Goal: Transaction & Acquisition: Book appointment/travel/reservation

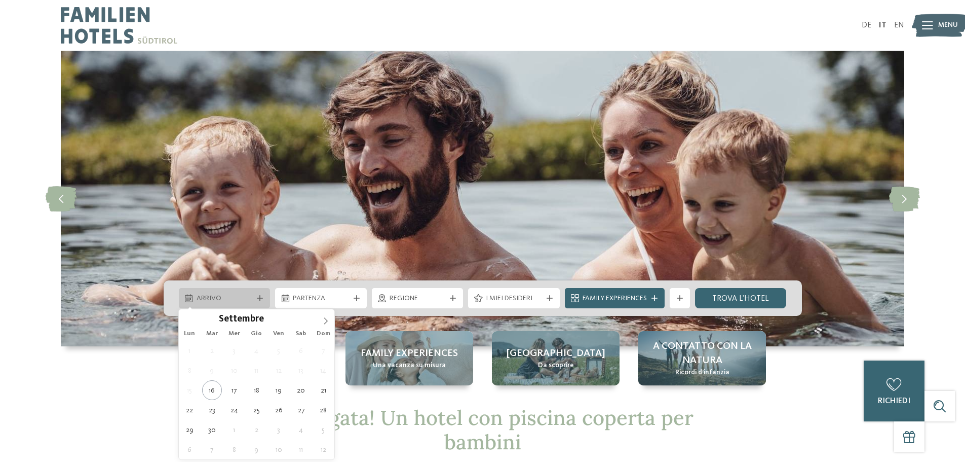
click at [246, 296] on span "Arrivo" at bounding box center [225, 298] width 56 height 10
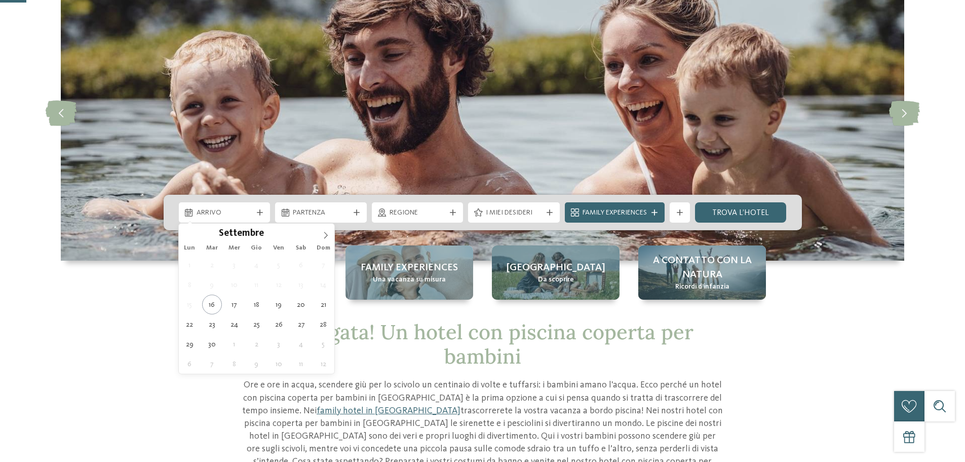
scroll to position [101, 0]
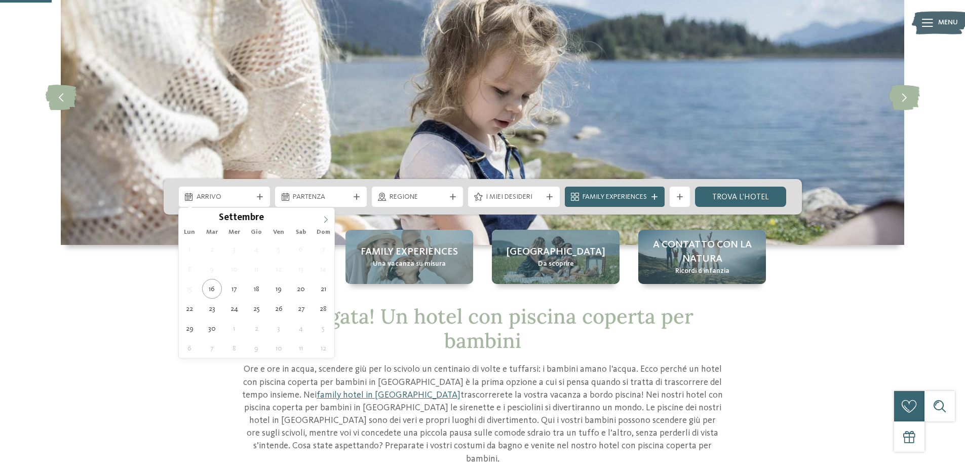
click at [327, 218] on icon at bounding box center [325, 219] width 7 height 7
type div "03.10.2025"
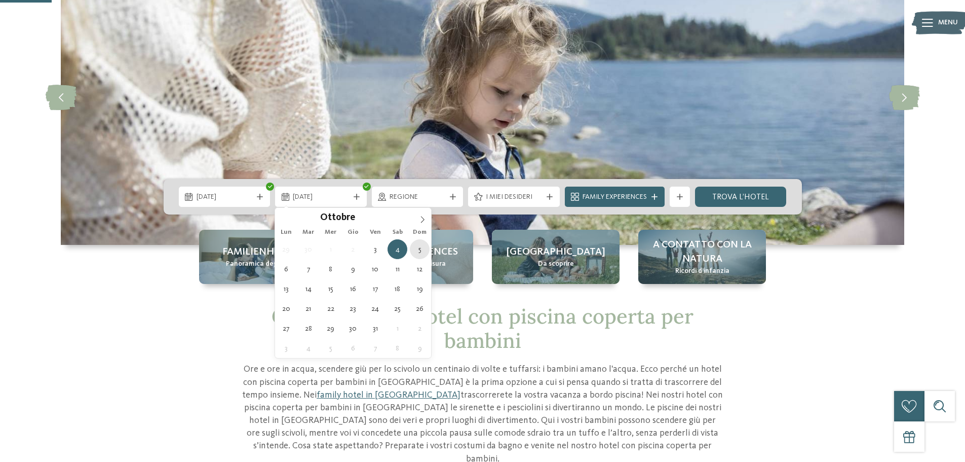
type div "05.10.2025"
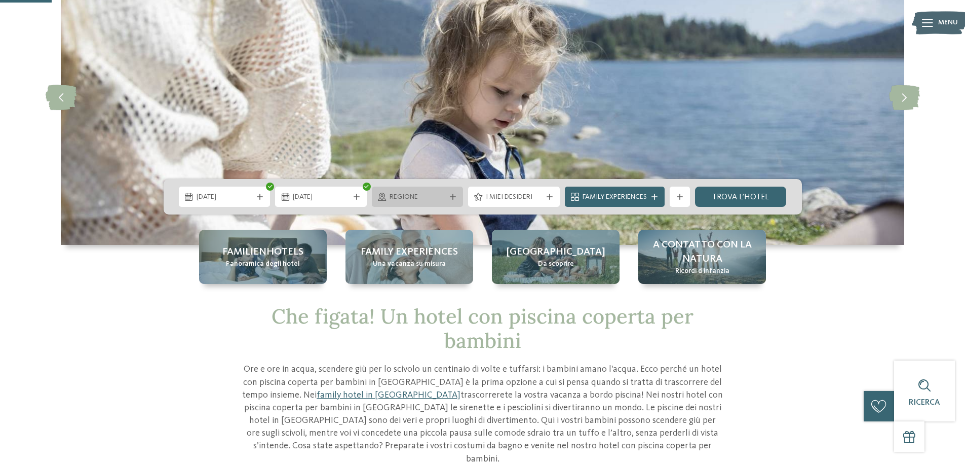
click at [432, 195] on span "Regione" at bounding box center [418, 197] width 56 height 10
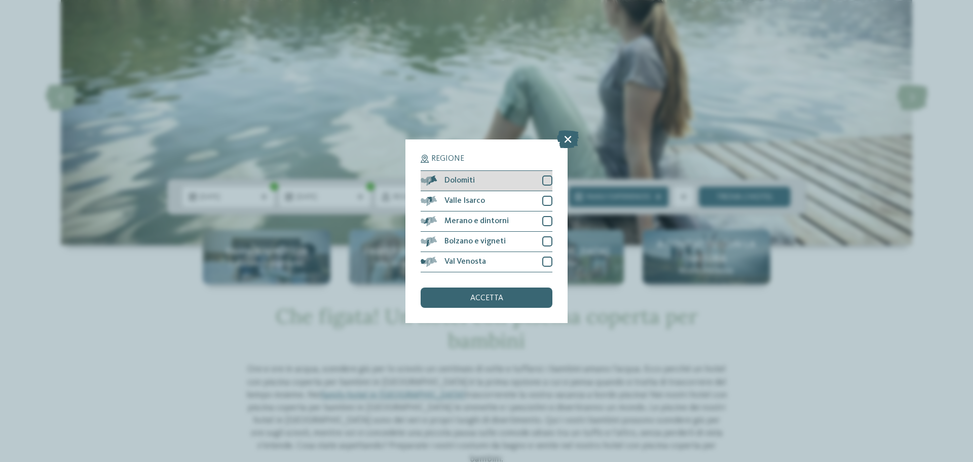
click at [548, 182] on div at bounding box center [547, 180] width 10 height 10
click at [547, 200] on div at bounding box center [547, 201] width 10 height 10
click at [548, 220] on div at bounding box center [547, 221] width 10 height 10
click at [547, 240] on div at bounding box center [547, 241] width 10 height 10
click at [551, 262] on div at bounding box center [547, 261] width 10 height 10
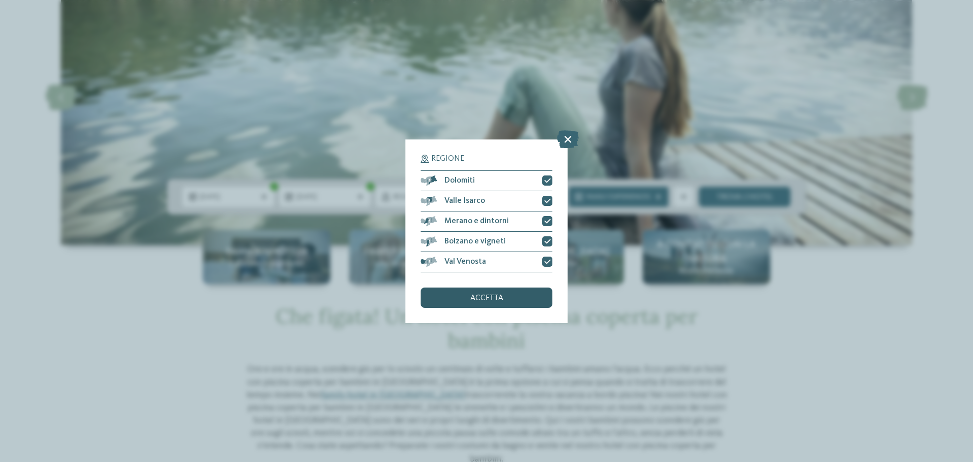
click at [513, 304] on div "accetta" at bounding box center [487, 297] width 132 height 20
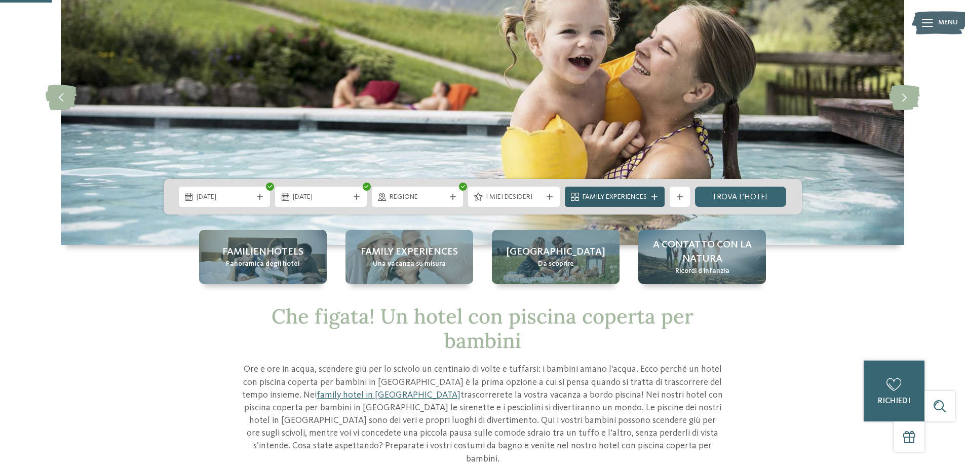
click at [646, 197] on span "Family Experiences" at bounding box center [615, 197] width 64 height 10
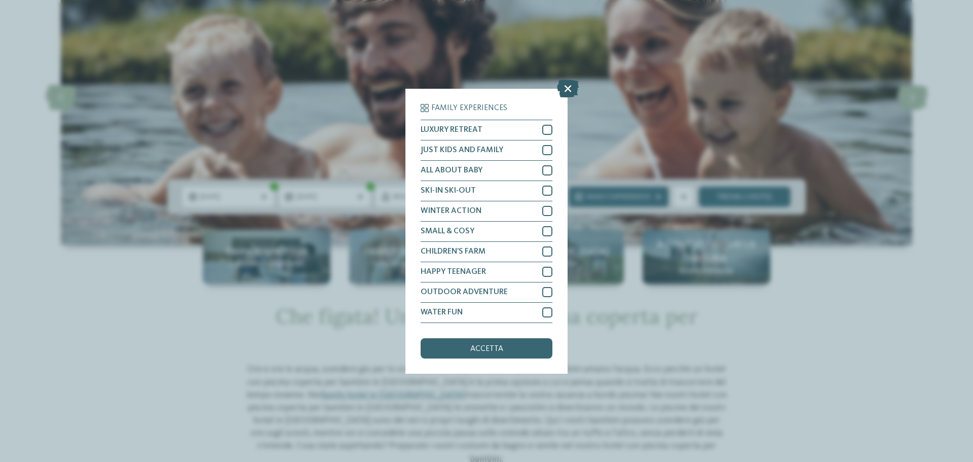
click at [567, 91] on icon at bounding box center [568, 88] width 22 height 18
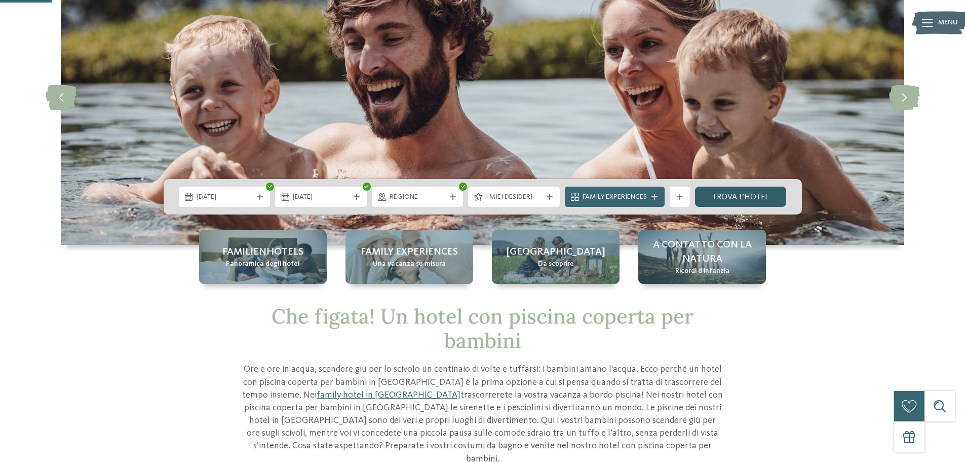
click at [733, 193] on link "trova l’hotel" at bounding box center [741, 196] width 92 height 20
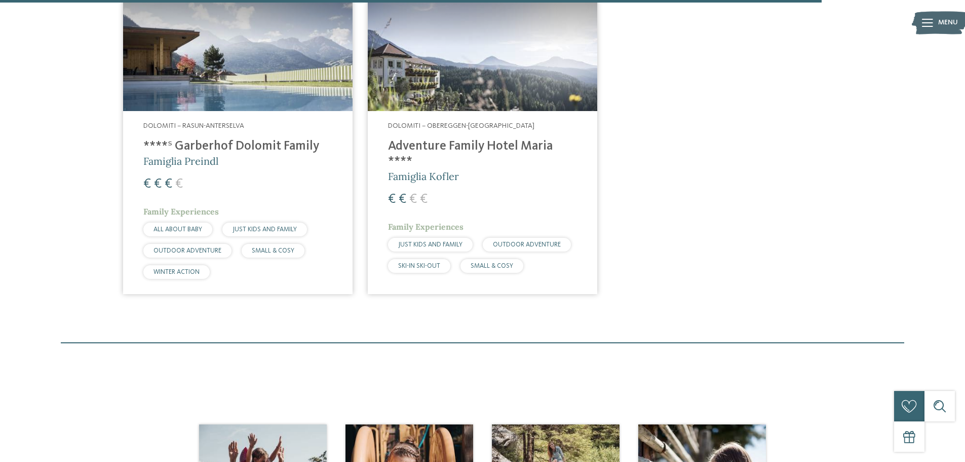
scroll to position [2404, 0]
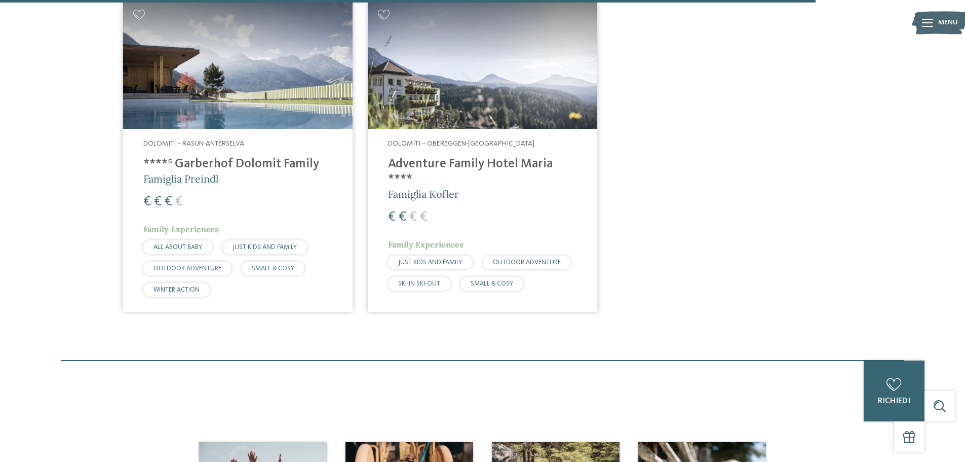
click at [458, 157] on h4 "Adventure Family Hotel Maria ****" at bounding box center [482, 172] width 189 height 30
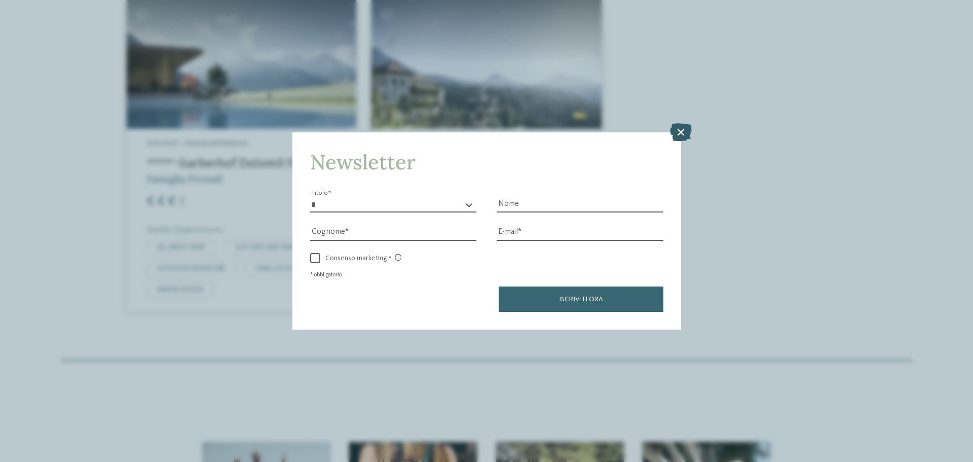
click at [683, 133] on icon at bounding box center [681, 132] width 22 height 18
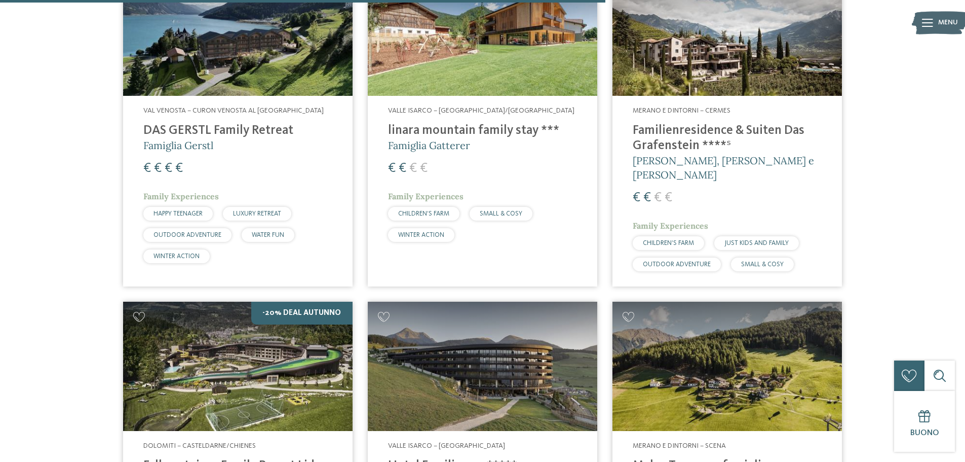
scroll to position [1745, 0]
click at [662, 143] on h4 "Familienresidence & Suiten Das Grafenstein ****ˢ" at bounding box center [727, 139] width 189 height 30
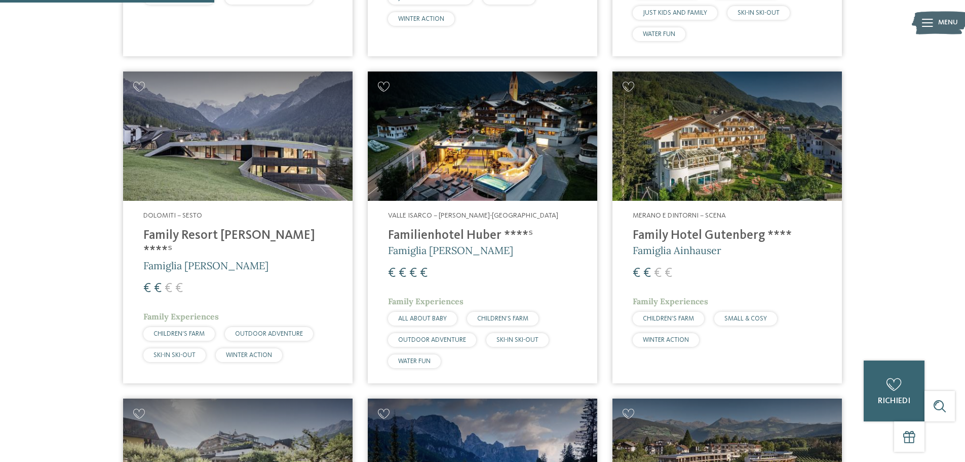
scroll to position [681, 0]
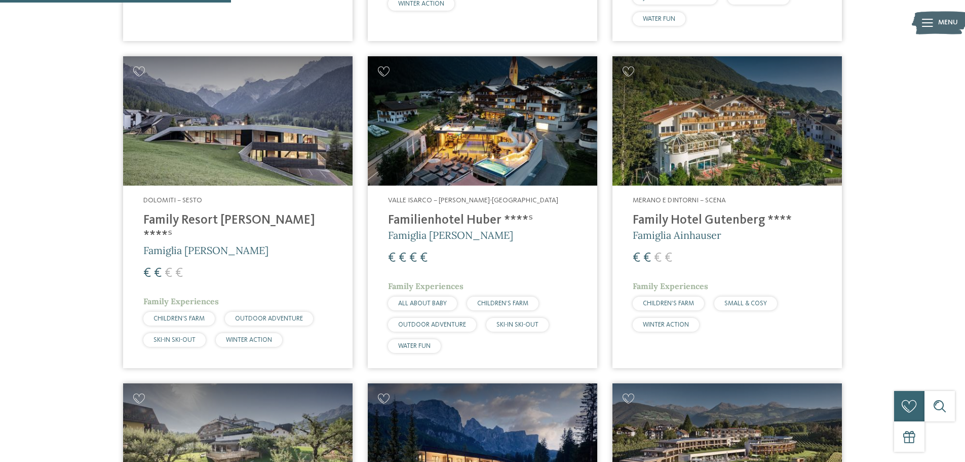
click at [227, 223] on h4 "Family Resort Rainer ****ˢ" at bounding box center [237, 228] width 189 height 30
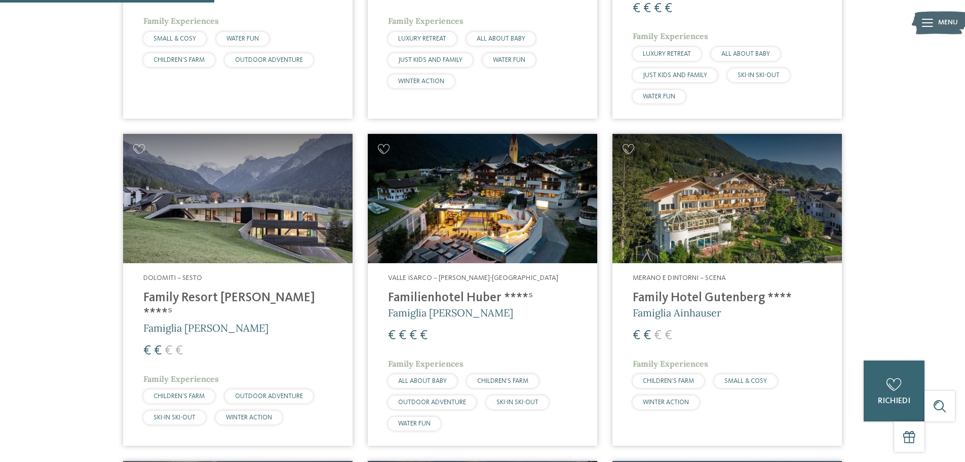
scroll to position [631, 0]
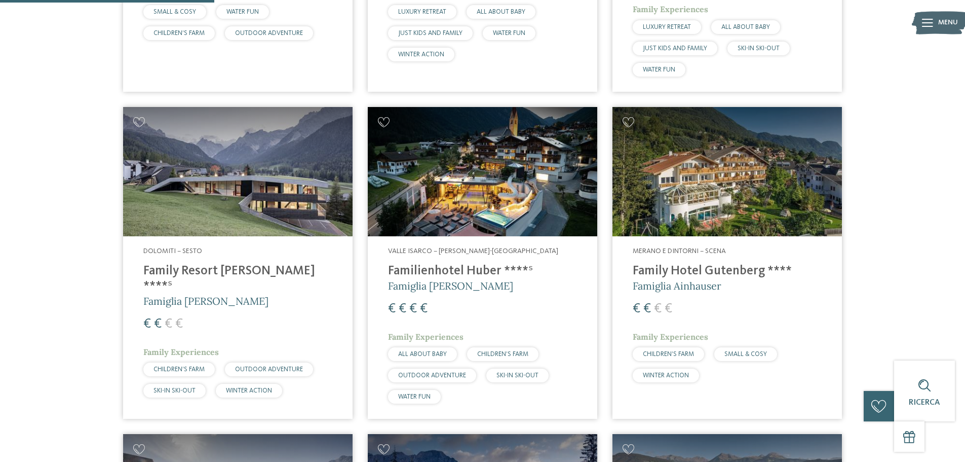
click at [678, 270] on h4 "Family Hotel Gutenberg ****" at bounding box center [727, 270] width 189 height 15
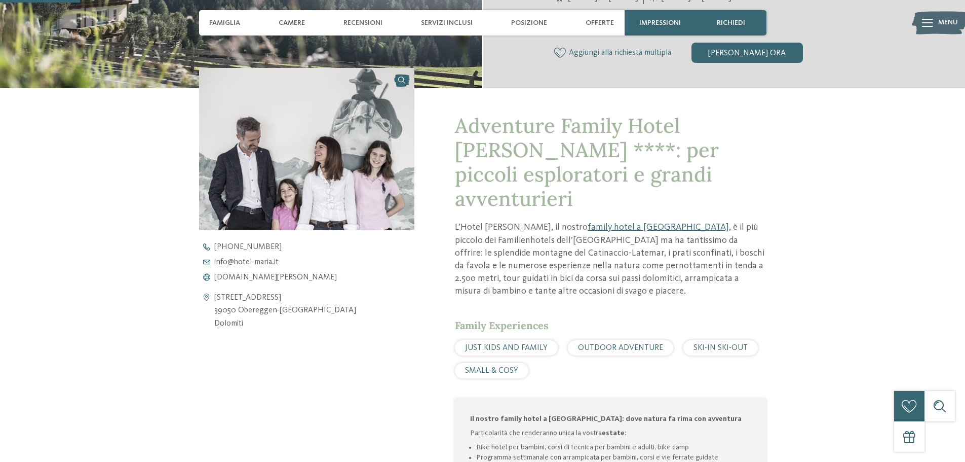
scroll to position [456, 0]
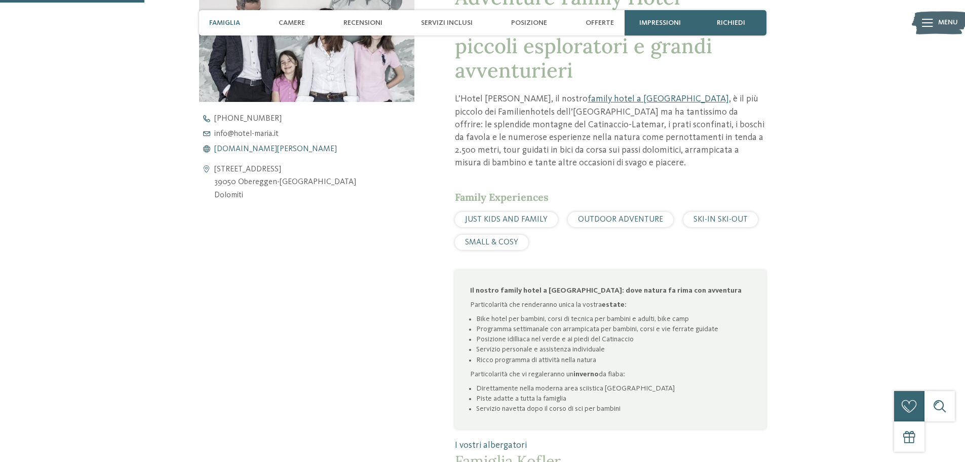
click at [256, 149] on span "www.hotel-maria.it" at bounding box center [275, 149] width 123 height 8
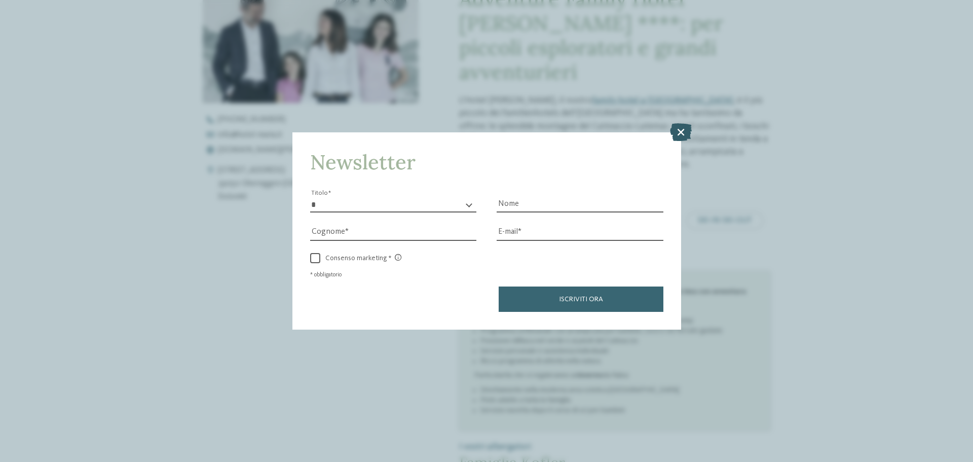
click at [679, 128] on icon at bounding box center [681, 132] width 22 height 18
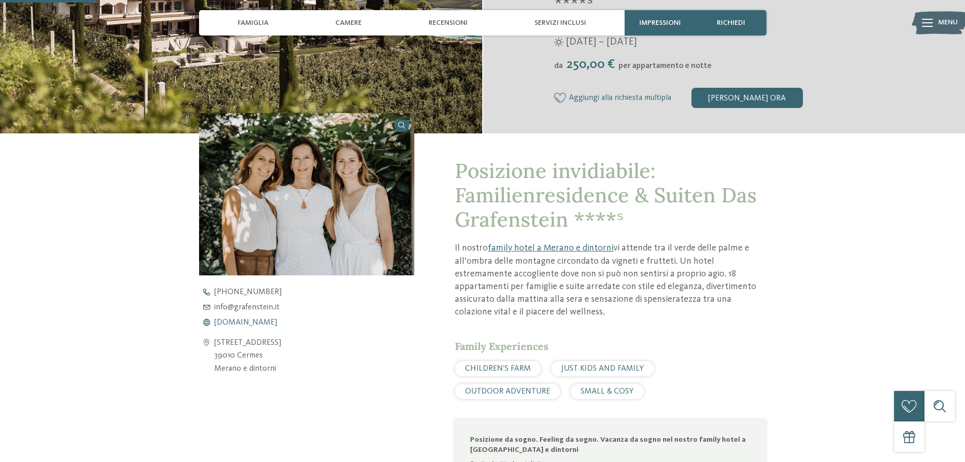
click at [249, 321] on span "[DOMAIN_NAME]" at bounding box center [245, 322] width 63 height 8
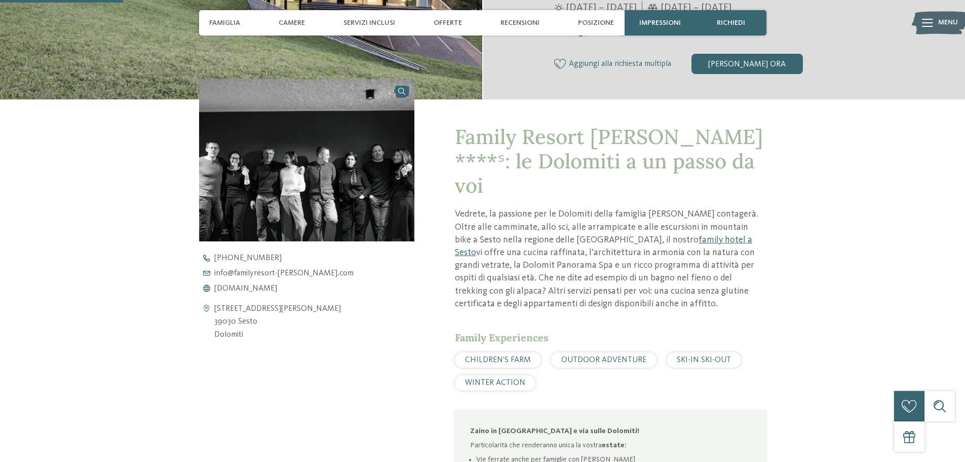
scroll to position [405, 0]
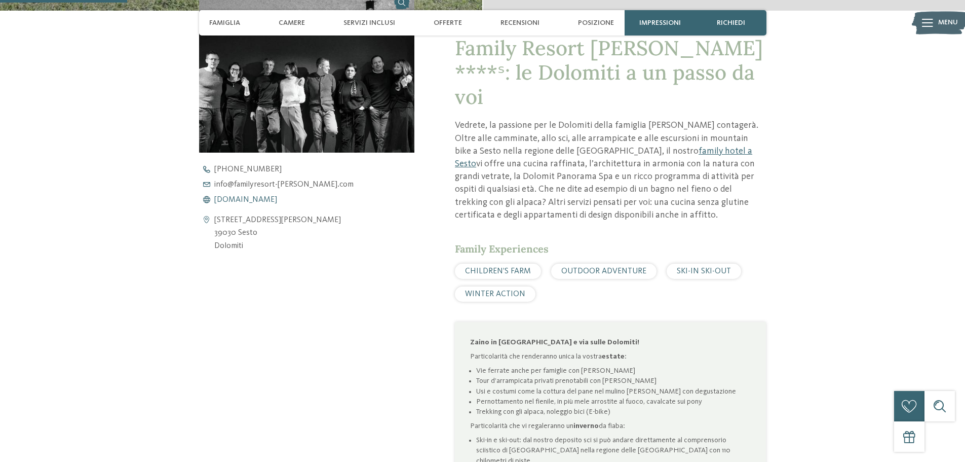
click at [257, 199] on span "www.familyresort-rainer.com" at bounding box center [245, 200] width 63 height 8
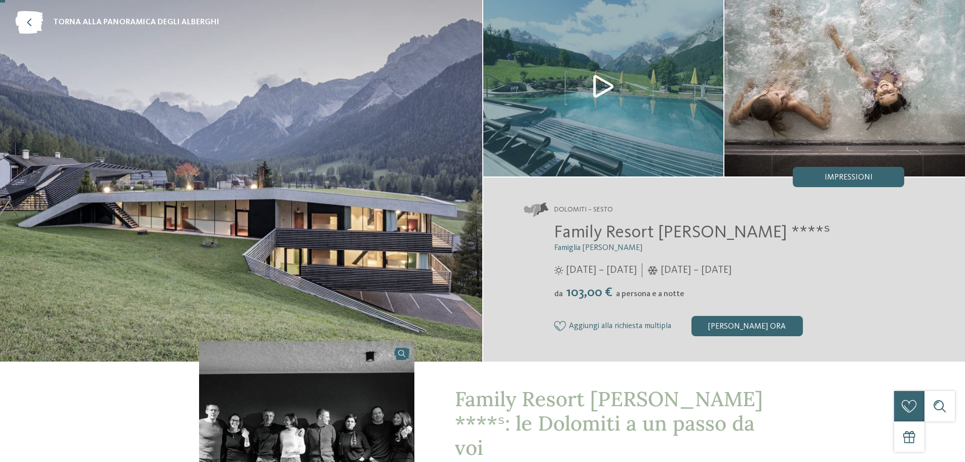
scroll to position [0, 0]
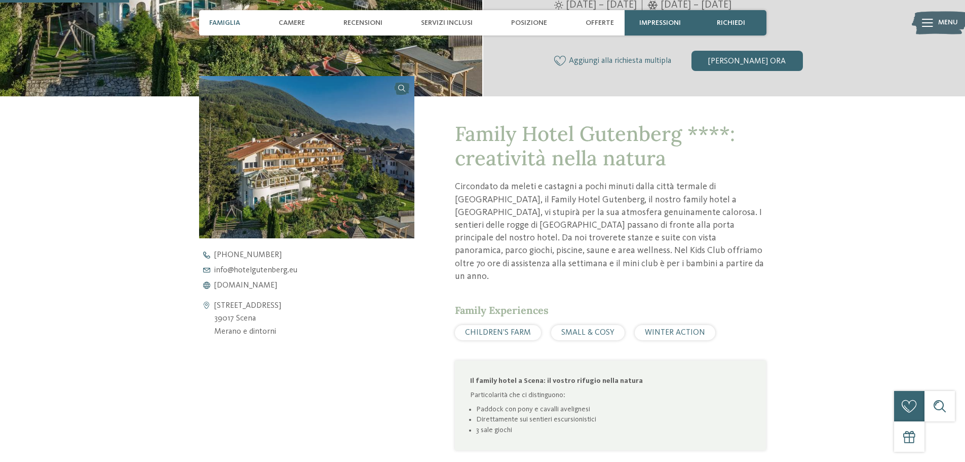
scroll to position [405, 0]
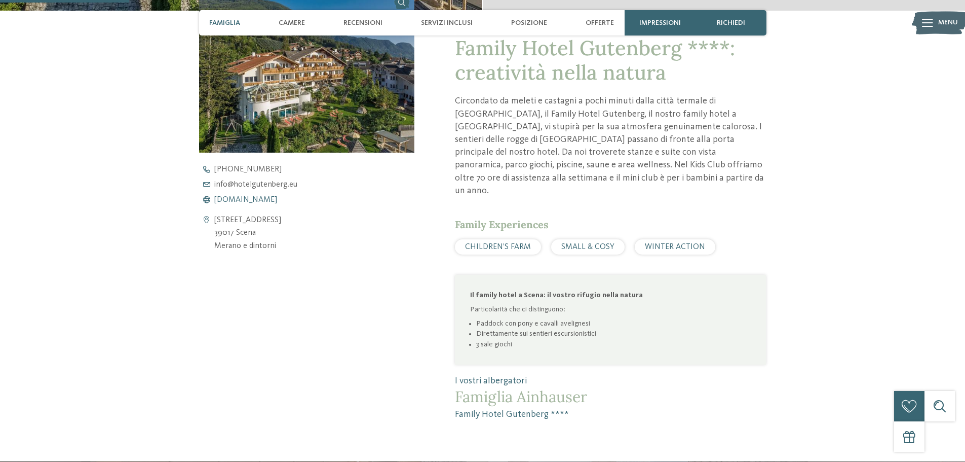
click at [237, 196] on span "www.hotelgutenberg.eu" at bounding box center [245, 200] width 63 height 8
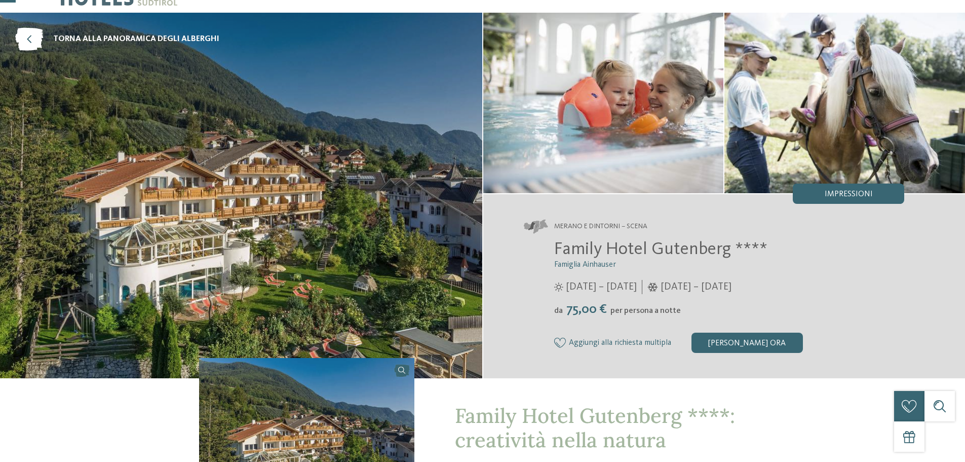
scroll to position [0, 0]
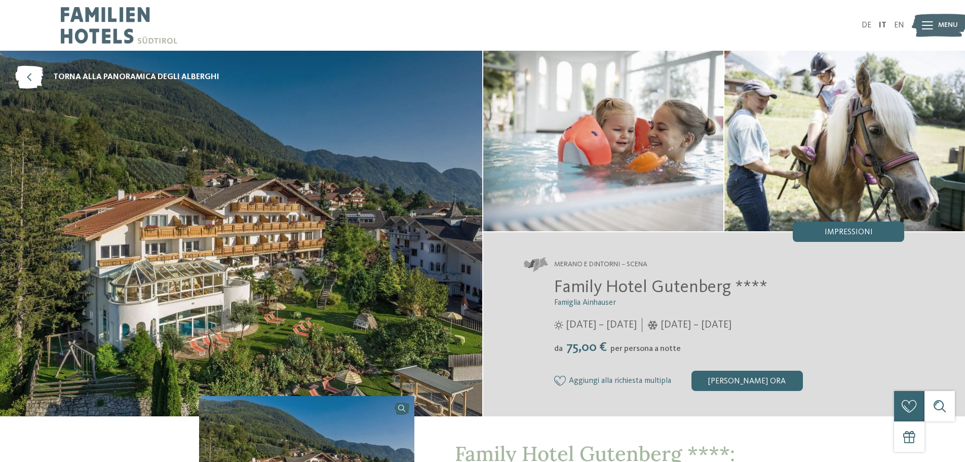
click at [129, 17] on img at bounding box center [119, 25] width 117 height 51
